Goal: Navigation & Orientation: Find specific page/section

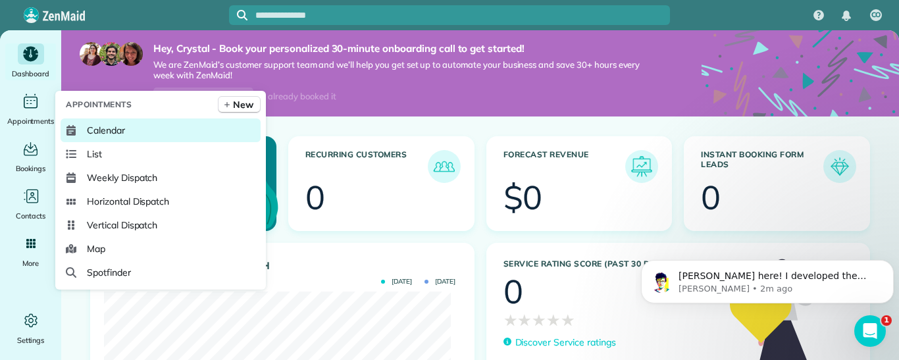
click at [122, 133] on span "Calendar" at bounding box center [106, 130] width 38 height 13
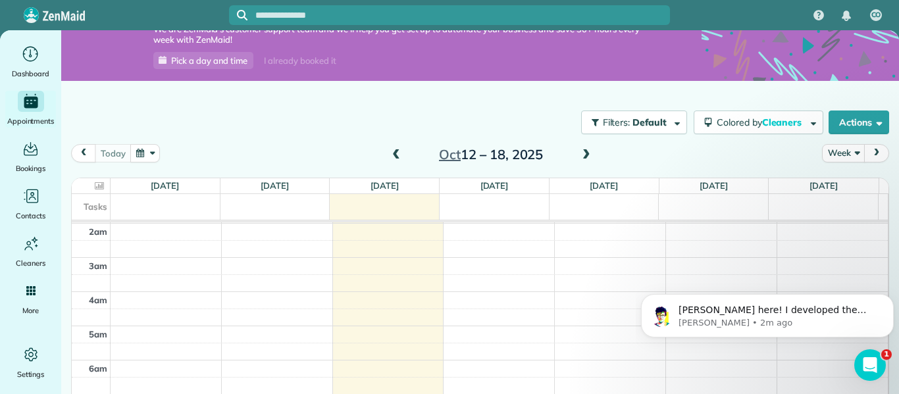
scroll to position [64, 0]
click at [389, 98] on div "Filters: Default Colored by Cleaners Color by Cleaner Color by Team Color by St…" at bounding box center [480, 230] width 838 height 299
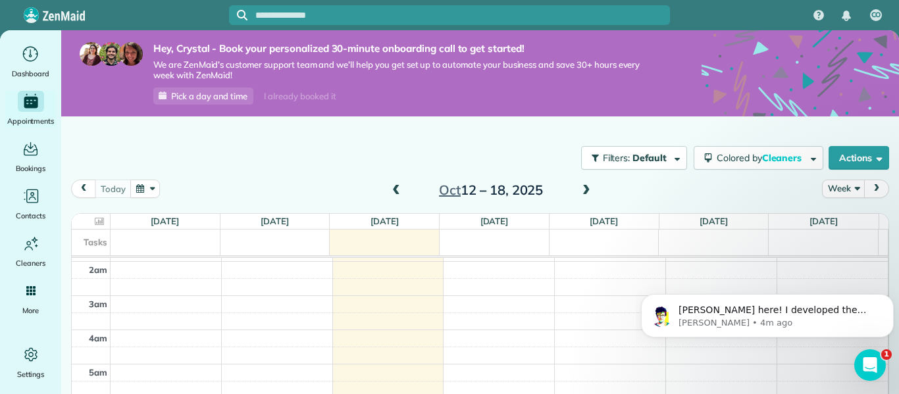
scroll to position [36, 0]
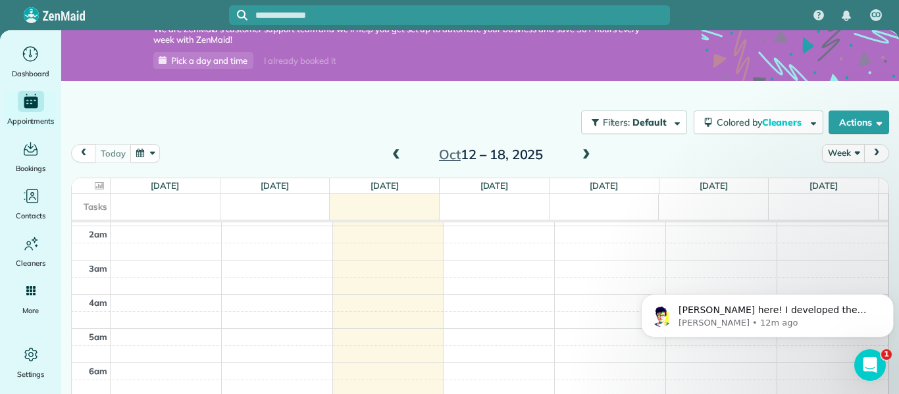
click at [270, 111] on div "Filters: Default Colored by Cleaners Color by Cleaner Color by Team Color by St…" at bounding box center [480, 122] width 838 height 43
